Goal: Information Seeking & Learning: Learn about a topic

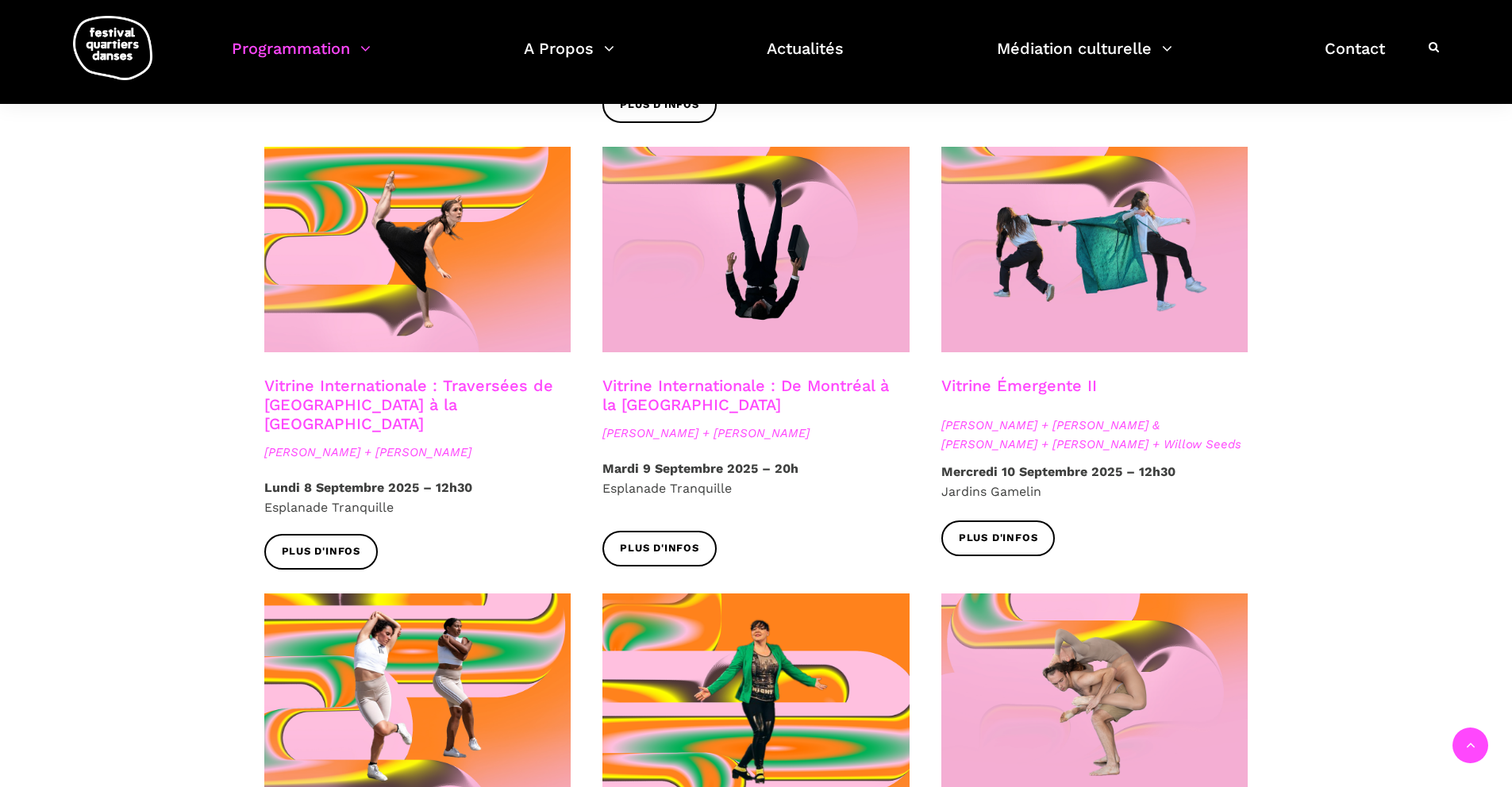
scroll to position [1139, 0]
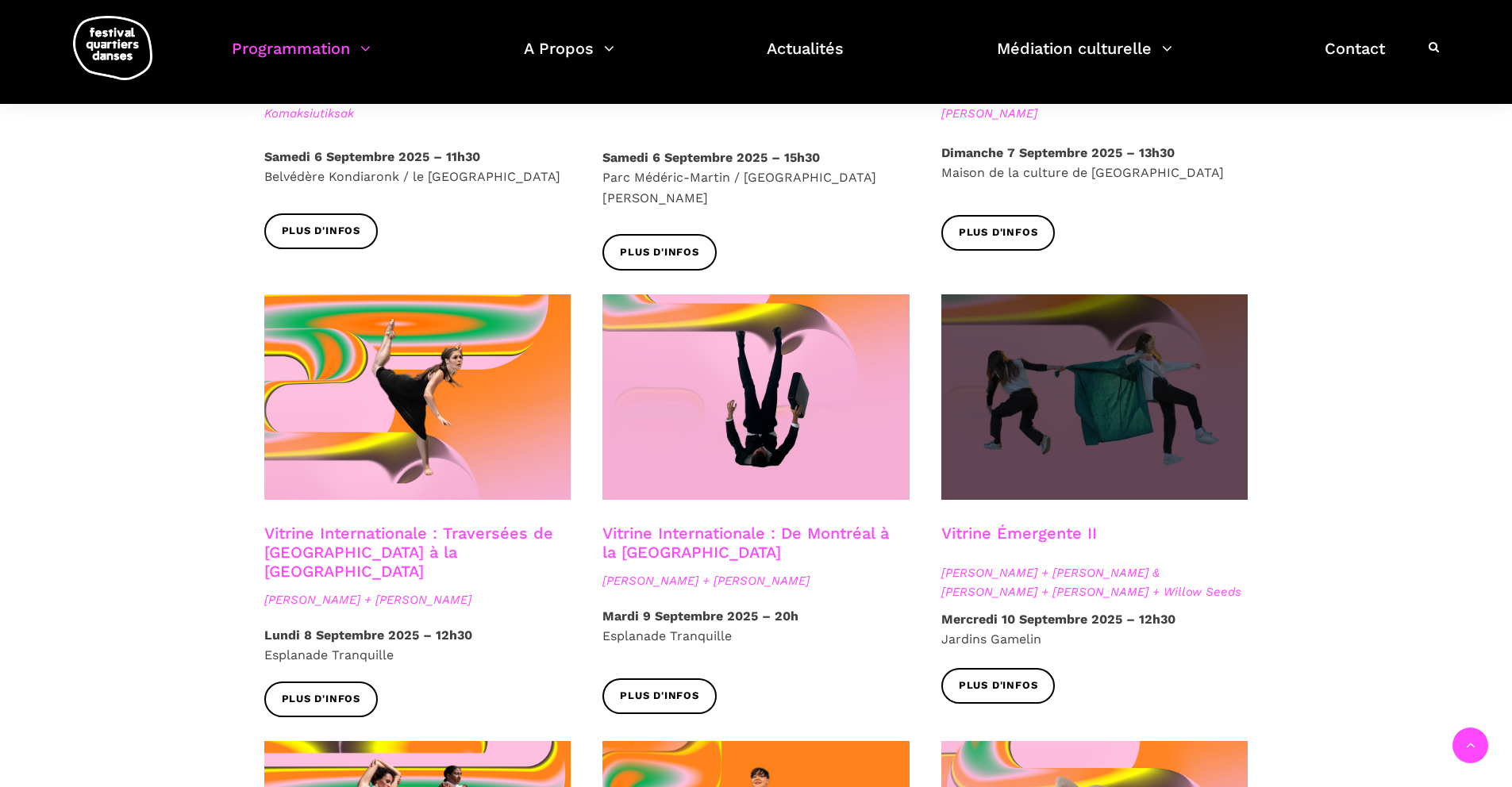
click at [1114, 340] on span at bounding box center [1095, 397] width 307 height 205
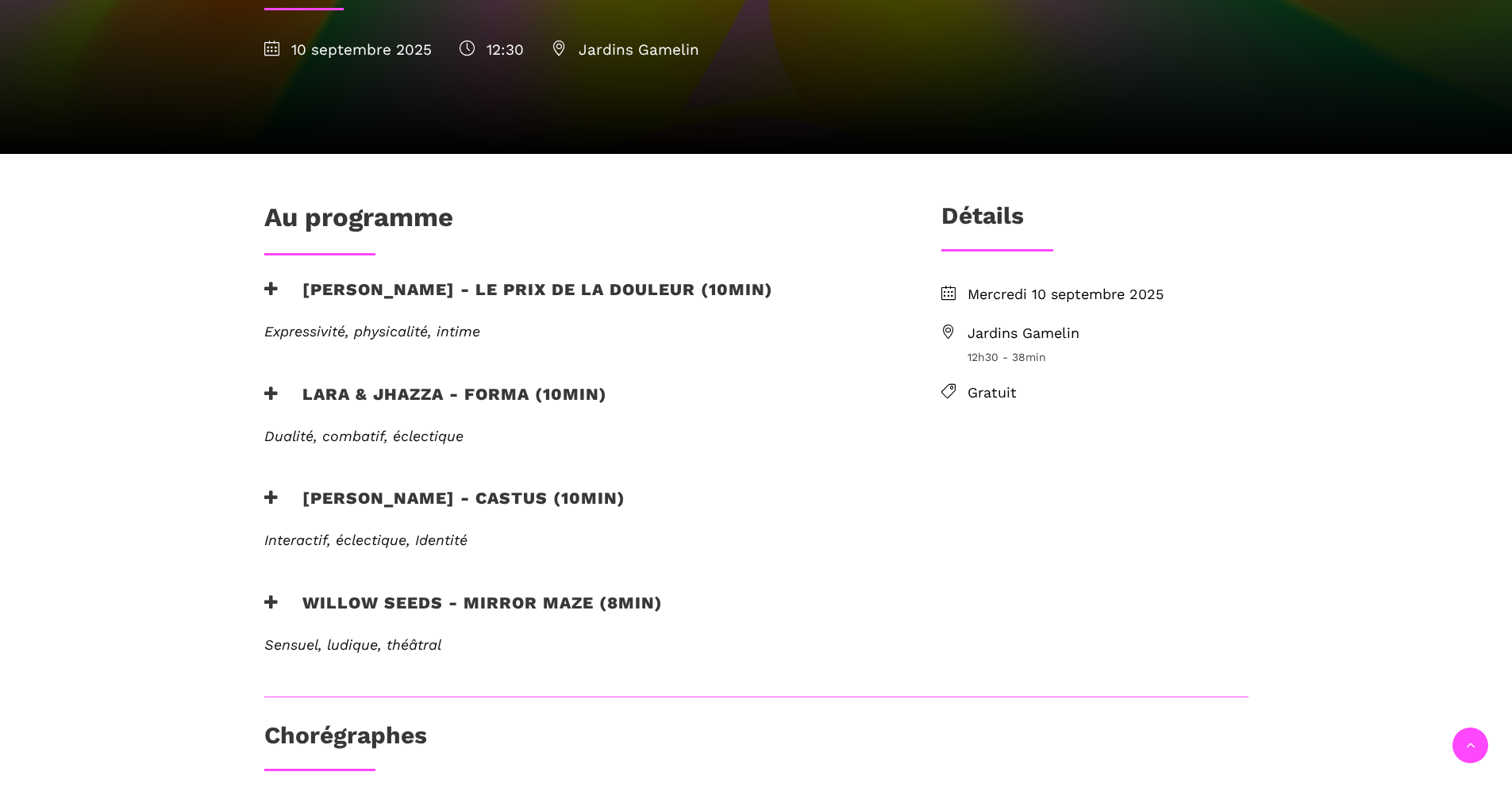
scroll to position [438, 0]
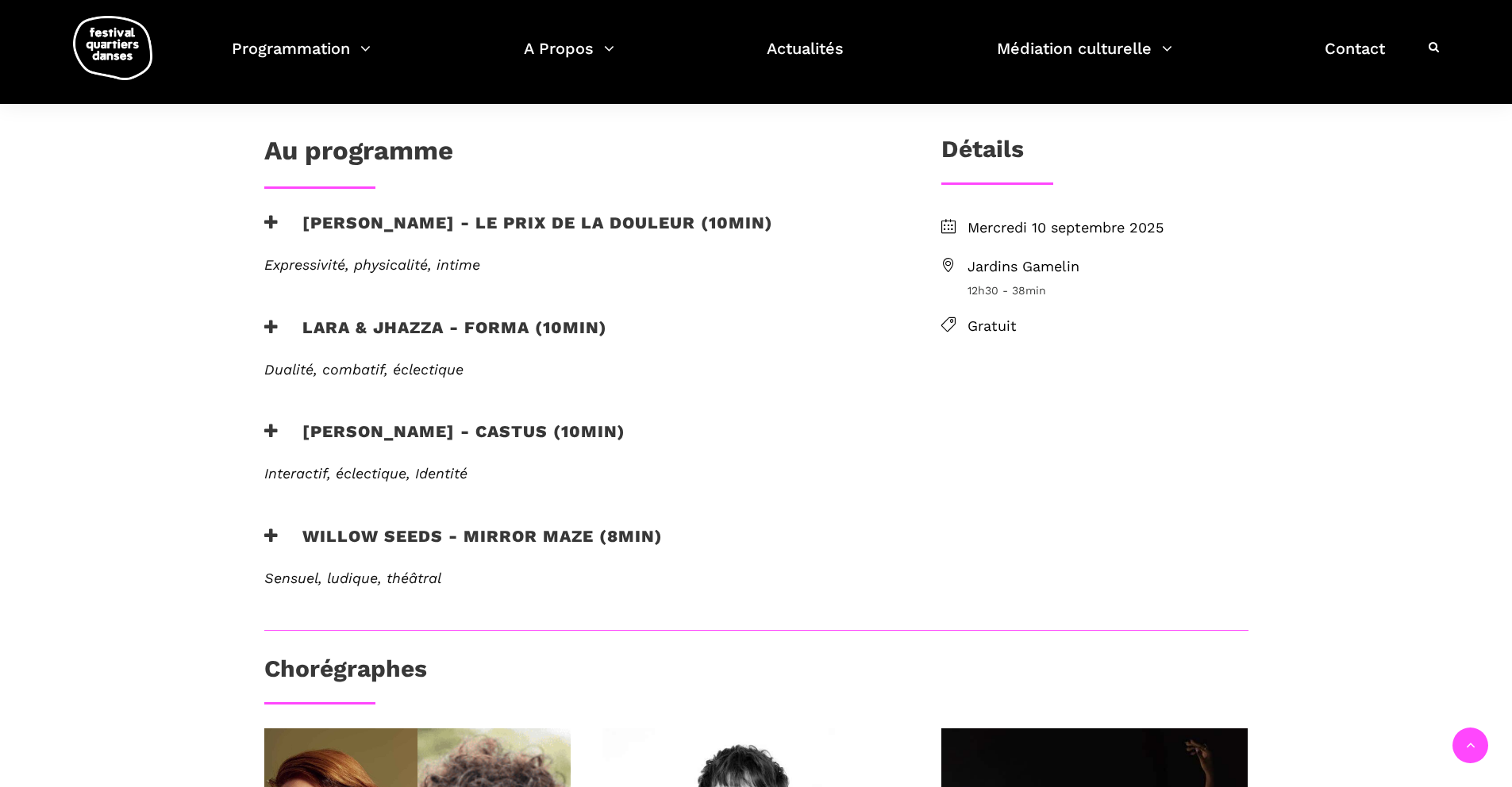
click at [257, 317] on div "Lara & Jhazza - forma (10min)" at bounding box center [577, 338] width 657 height 43
click at [275, 319] on icon at bounding box center [271, 327] width 14 height 17
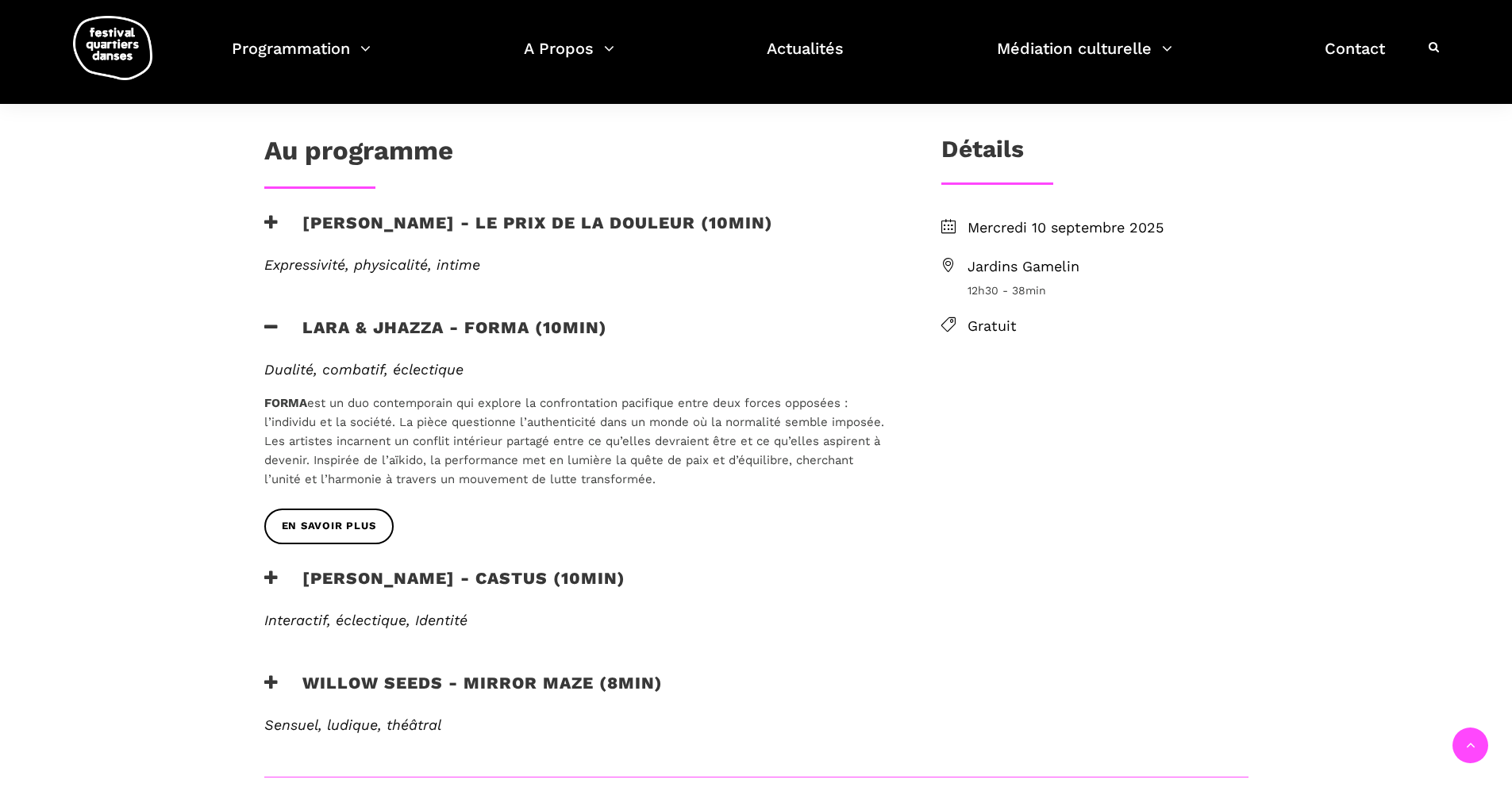
click at [275, 319] on icon at bounding box center [271, 327] width 14 height 17
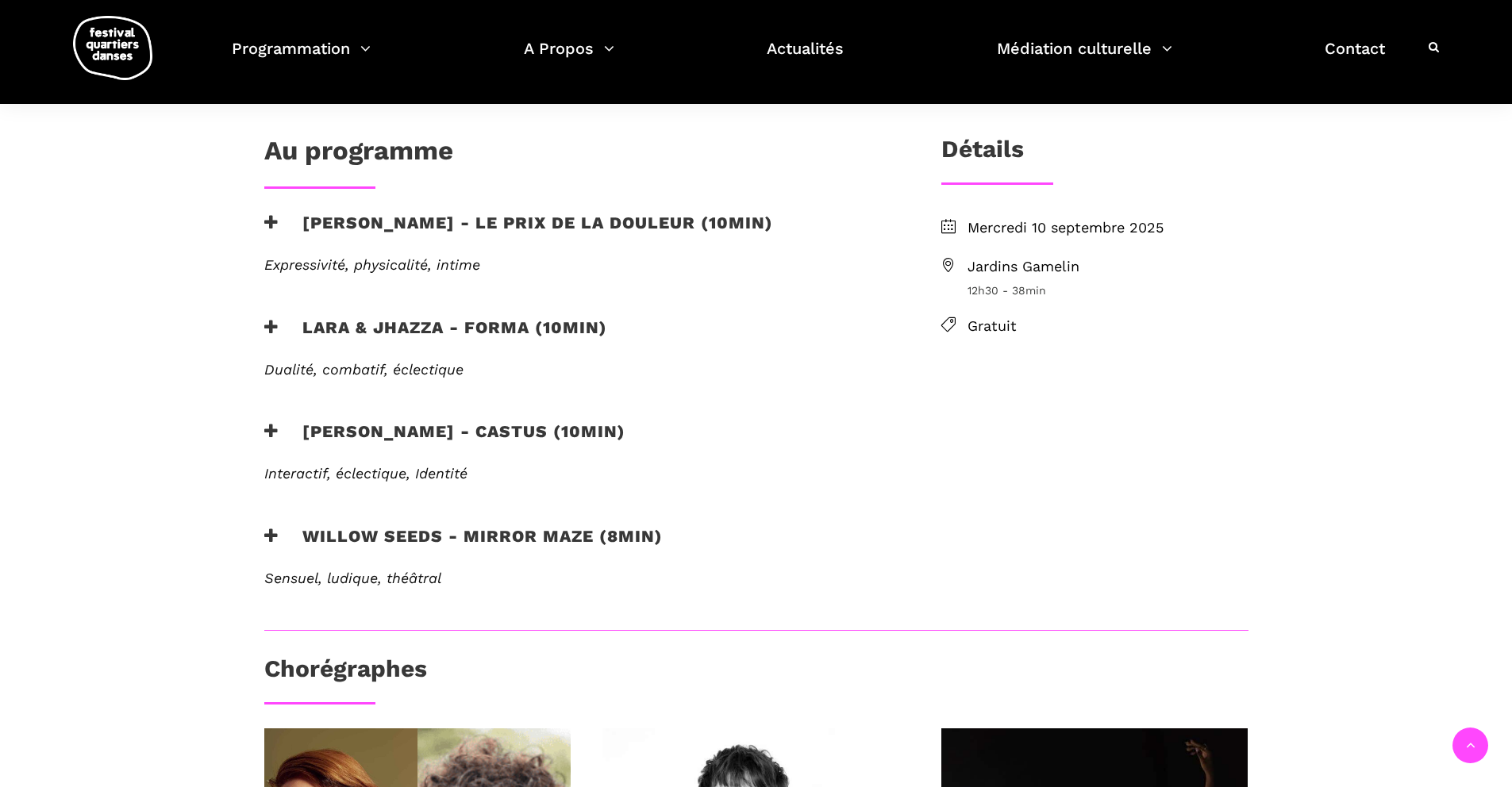
click at [274, 528] on icon at bounding box center [271, 536] width 14 height 17
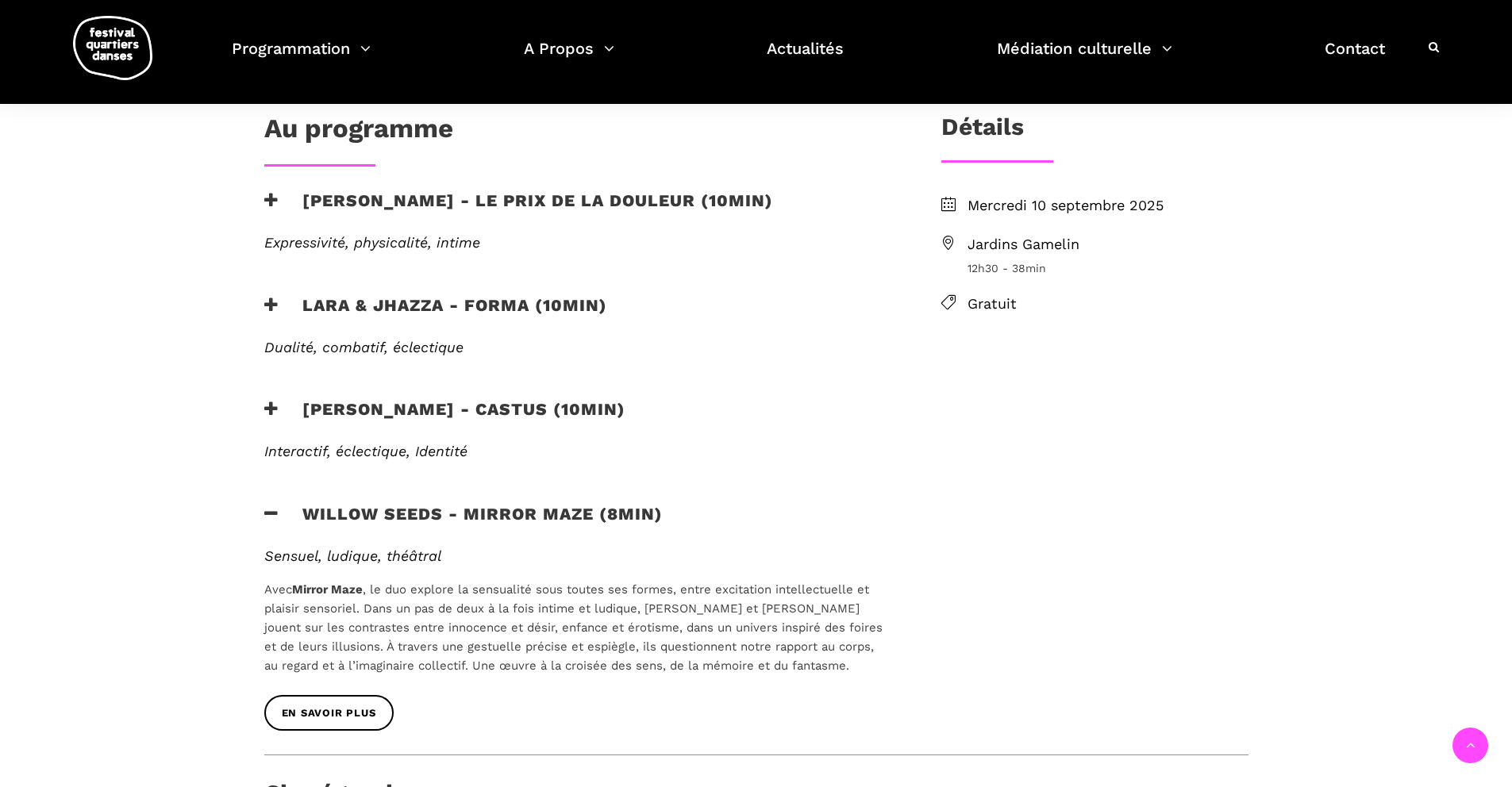
scroll to position [463, 0]
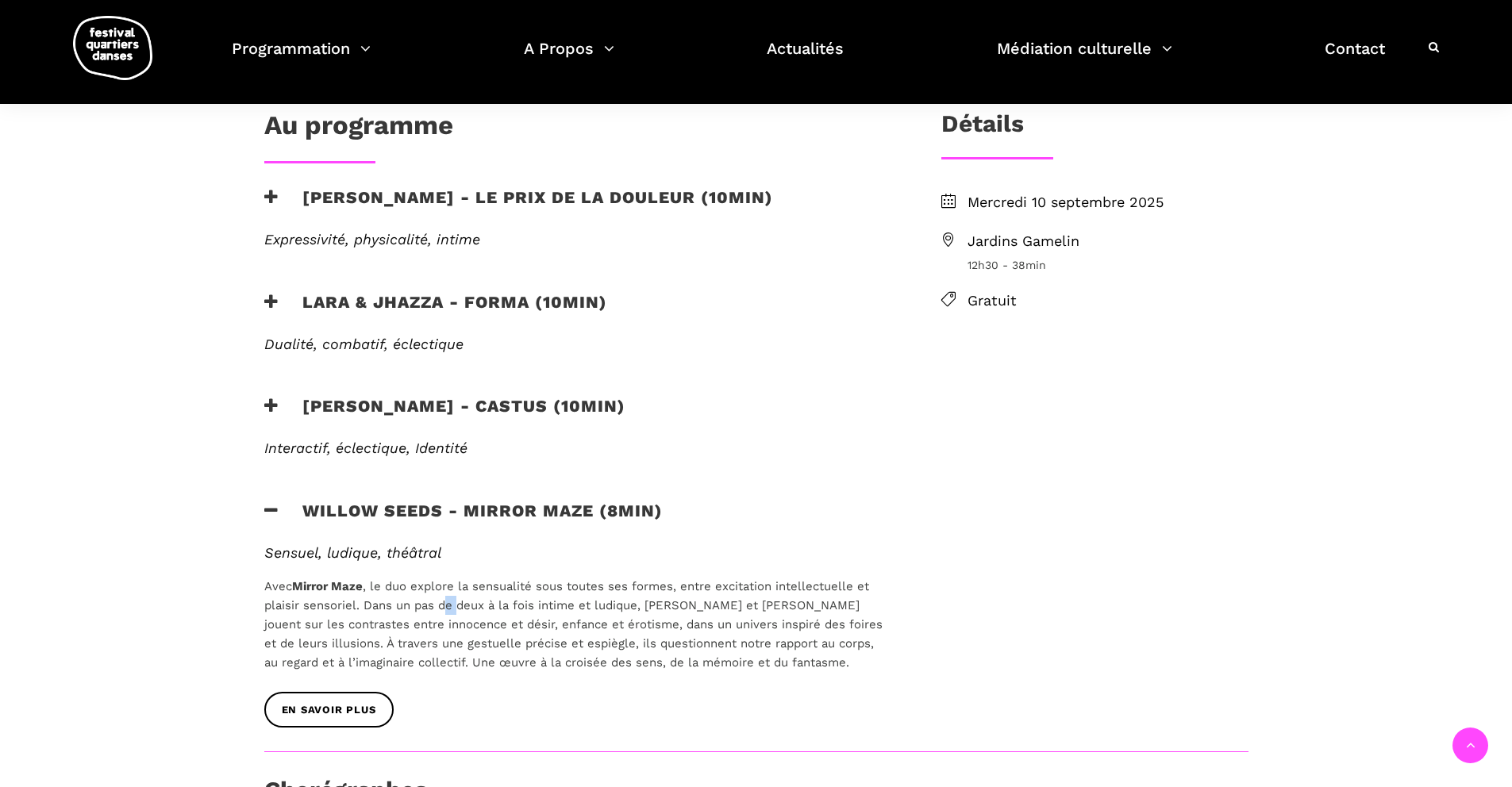
drag, startPoint x: 447, startPoint y: 545, endPoint x: 464, endPoint y: 549, distance: 17.5
click at [461, 576] on p "Avec Mirror Maze , le duo explore la sensualité sous toutes ses formes, entre e…" at bounding box center [577, 624] width 625 height 96
drag, startPoint x: 477, startPoint y: 550, endPoint x: 508, endPoint y: 550, distance: 31.0
click at [484, 579] on span "Avec Mirror Maze , le duo explore la sensualité sous toutes ses formes, entre e…" at bounding box center [573, 624] width 618 height 90
click at [556, 579] on span "Avec Mirror Maze , le duo explore la sensualité sous toutes ses formes, entre e…" at bounding box center [573, 624] width 618 height 90
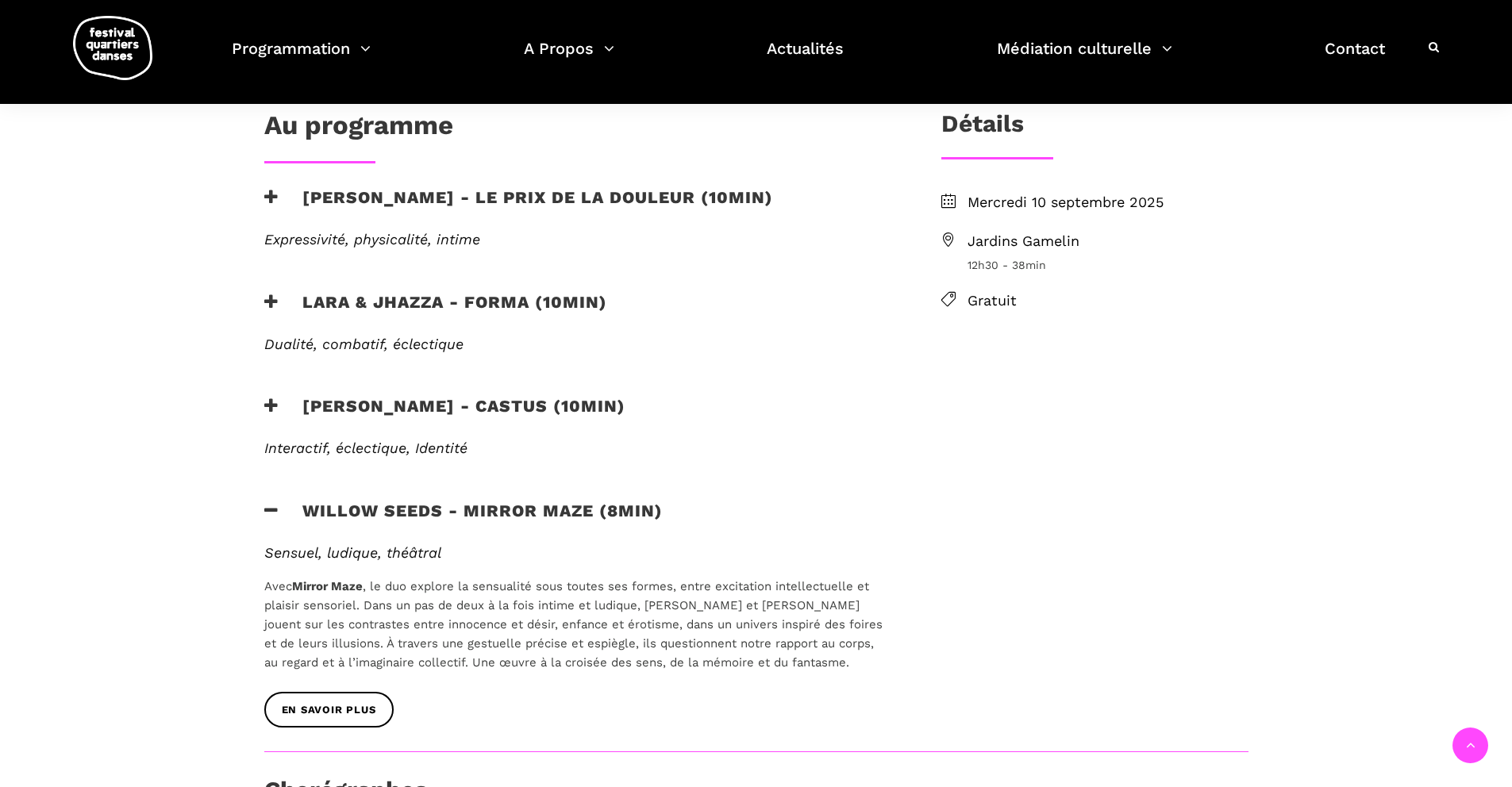
click at [597, 579] on span "Avec Mirror Maze , le duo explore la sensualité sous toutes ses formes, entre e…" at bounding box center [573, 624] width 618 height 90
click at [600, 579] on span "Avec Mirror Maze , le duo explore la sensualité sous toutes ses formes, entre e…" at bounding box center [573, 624] width 618 height 90
click at [608, 579] on span "Avec Mirror Maze , le duo explore la sensualité sous toutes ses formes, entre e…" at bounding box center [573, 624] width 618 height 90
click at [711, 579] on span "Avec Mirror Maze , le duo explore la sensualité sous toutes ses formes, entre e…" at bounding box center [573, 624] width 618 height 90
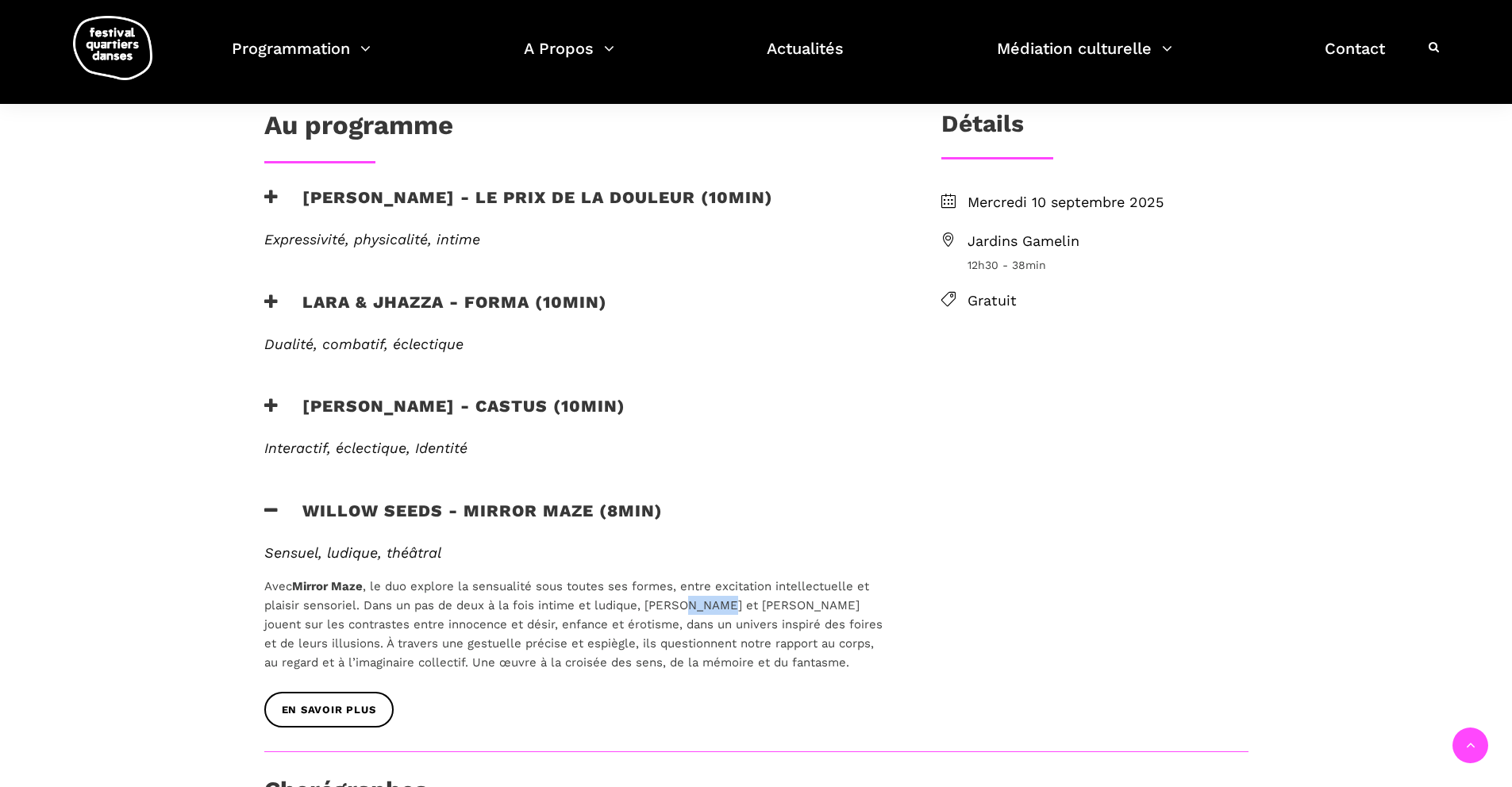
click at [711, 579] on span "Avec Mirror Maze , le duo explore la sensualité sous toutes ses formes, entre e…" at bounding box center [573, 624] width 618 height 90
drag, startPoint x: 264, startPoint y: 572, endPoint x: 852, endPoint y: 623, distance: 590.2
click at [852, 623] on div "Sensuel, ludique, théâtral Avec Mirror Maze , le duo explore la sensualité sous…" at bounding box center [577, 619] width 657 height 149
click at [377, 691] on link "EN SAVOIR PLUS" at bounding box center [329, 709] width 129 height 35
click at [278, 500] on h3 "Willow Seeds - Mirror Maze (8min)" at bounding box center [463, 520] width 399 height 40
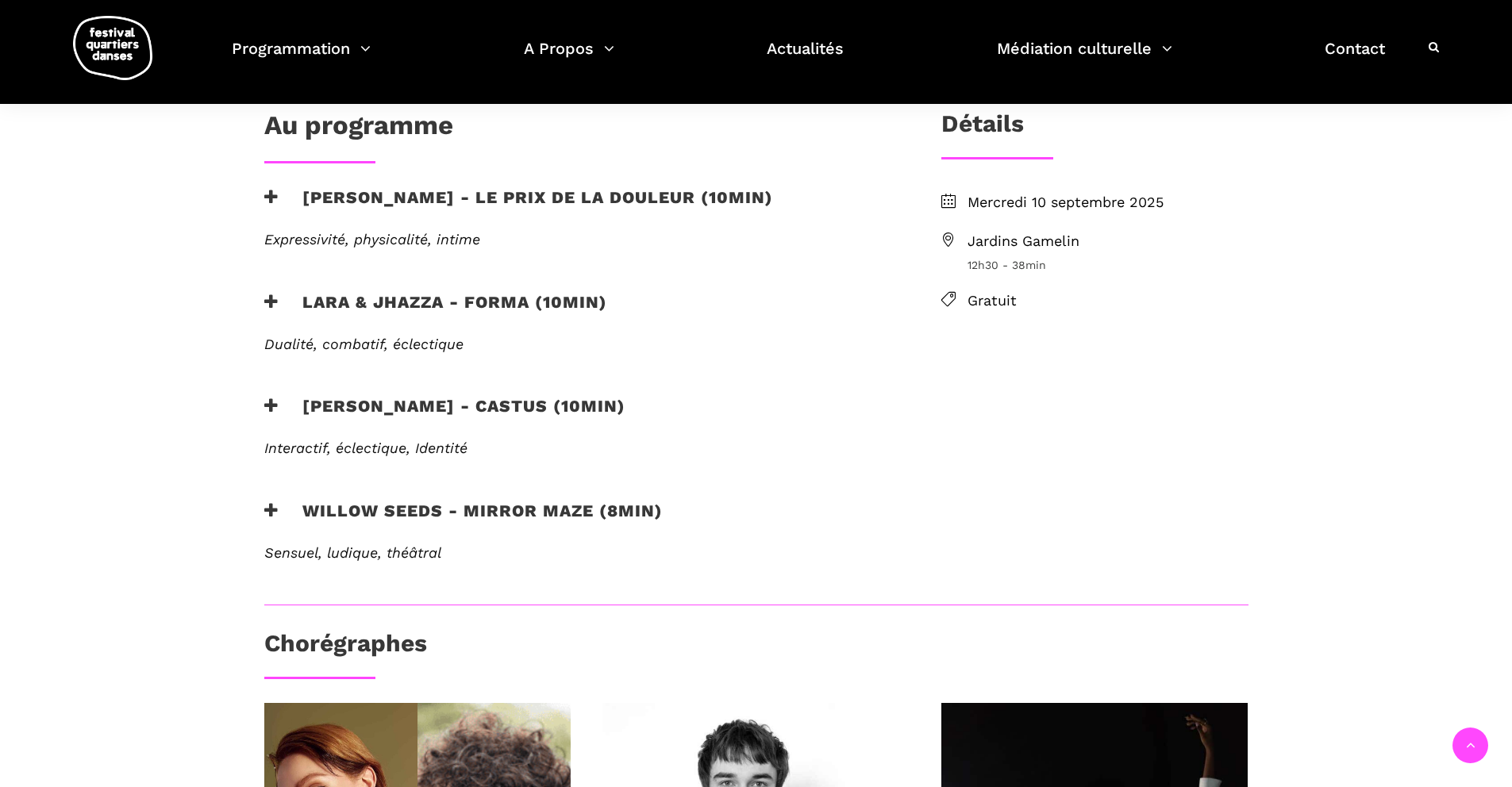
click at [300, 396] on h3 "Vincent Lacasse - Castus (10min)" at bounding box center [445, 415] width 361 height 40
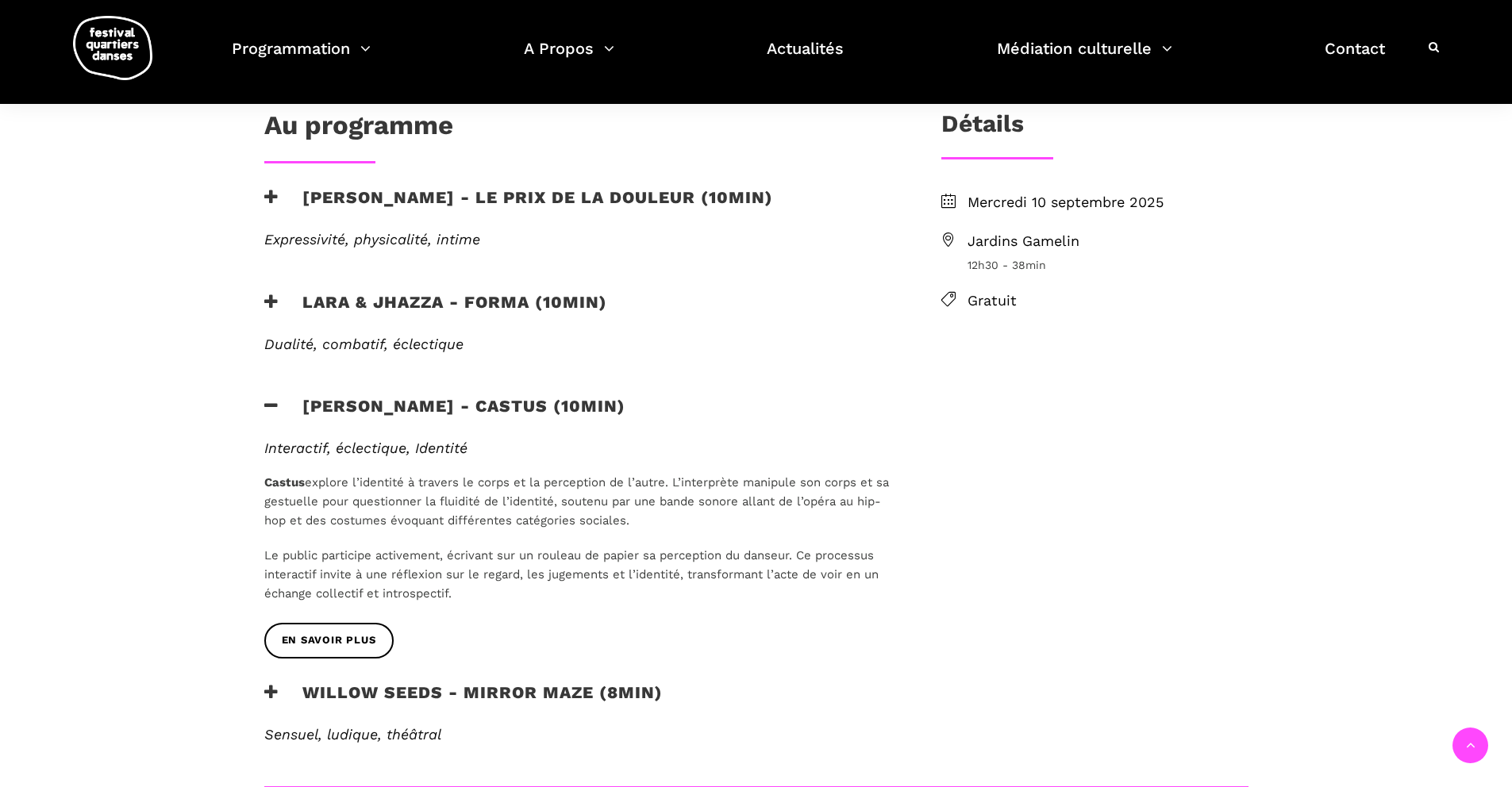
click at [300, 396] on h3 "Vincent Lacasse - Castus (10min)" at bounding box center [445, 415] width 361 height 40
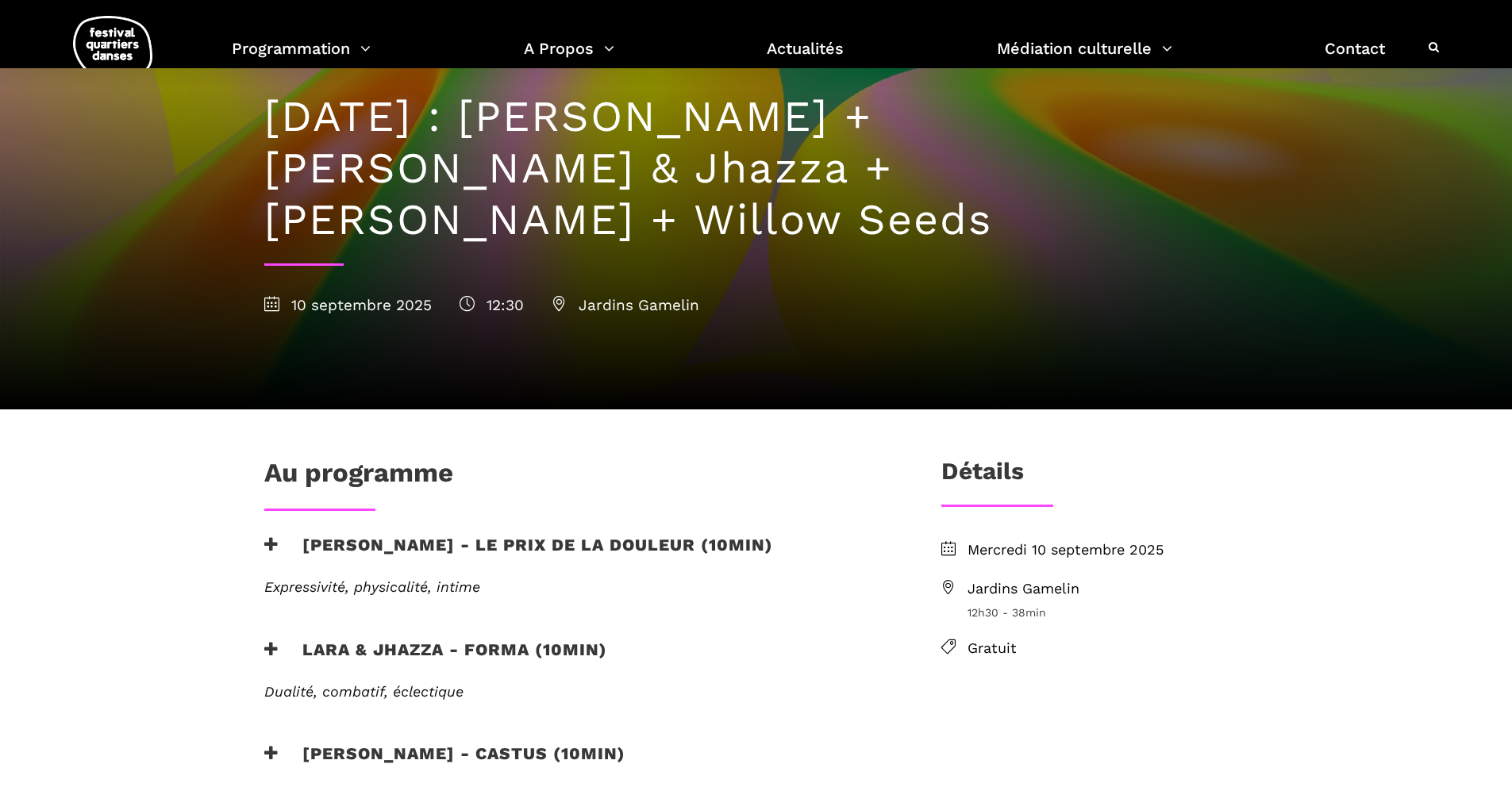
scroll to position [0, 0]
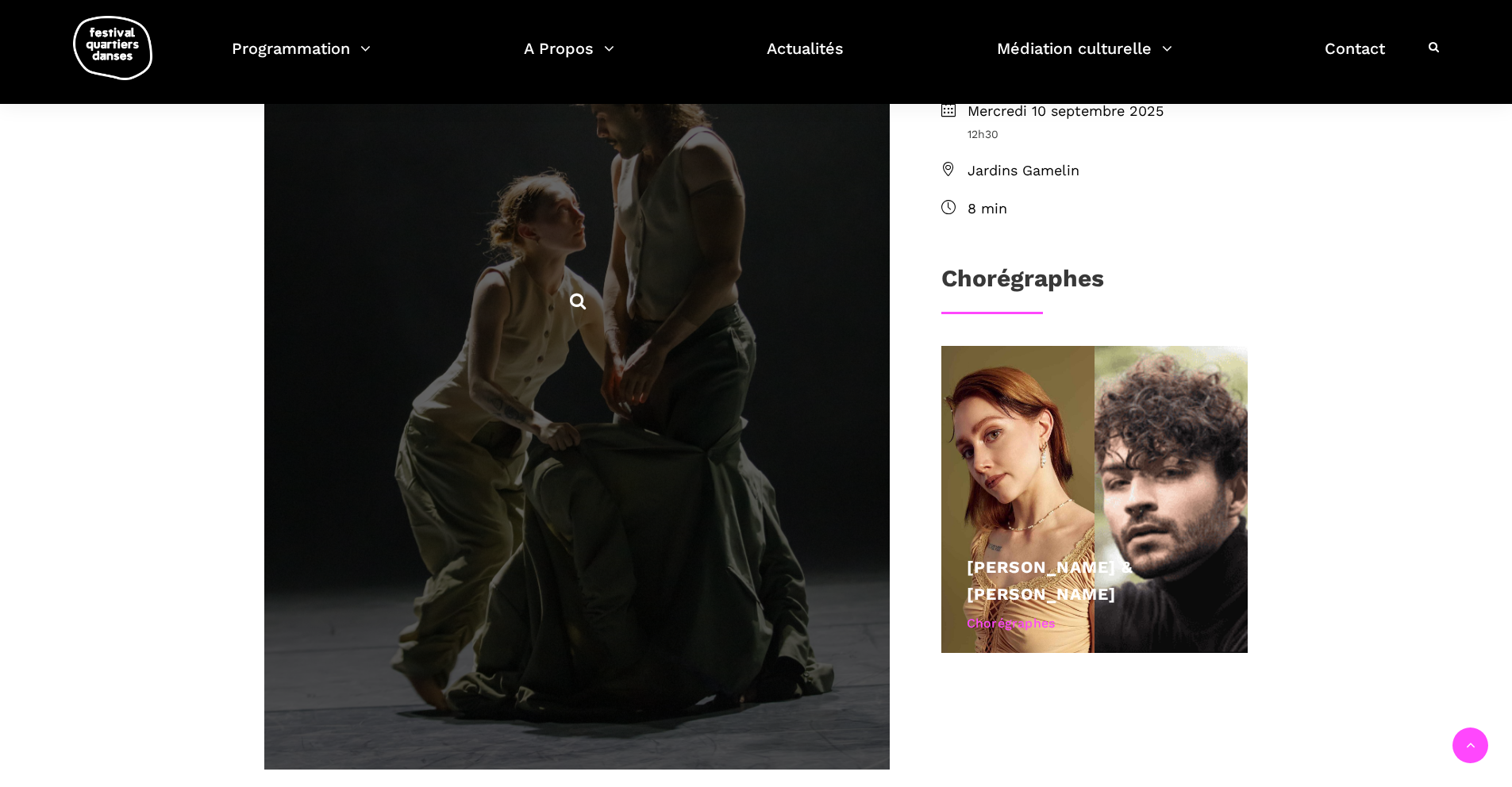
scroll to position [314, 0]
